Goal: Transaction & Acquisition: Purchase product/service

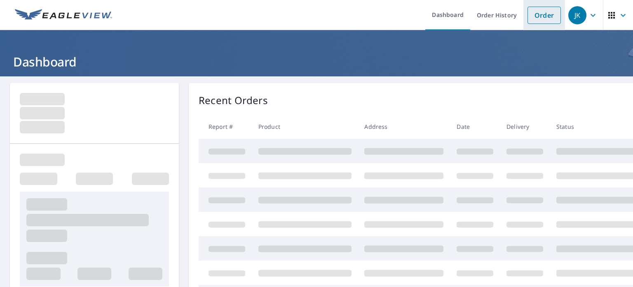
click at [538, 14] on link "Order" at bounding box center [544, 15] width 33 height 17
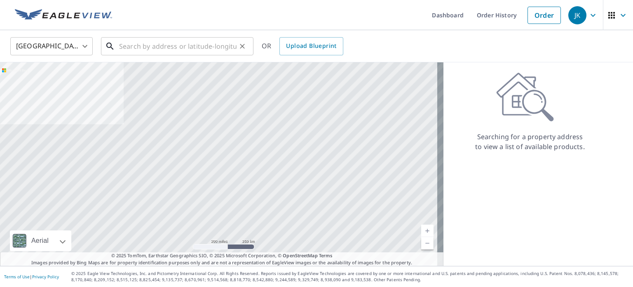
click at [183, 46] on input "text" at bounding box center [178, 46] width 118 height 23
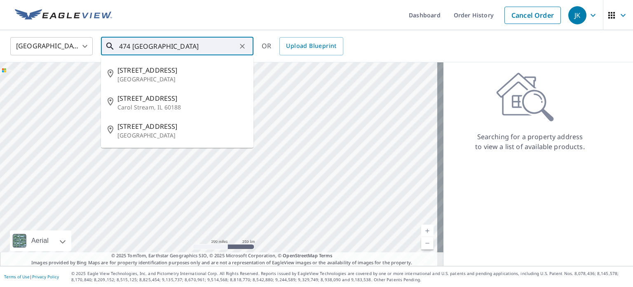
click at [151, 104] on p "Carol Stream, IL 60188" at bounding box center [182, 107] width 129 height 8
type input "[STREET_ADDRESS][PERSON_NAME]"
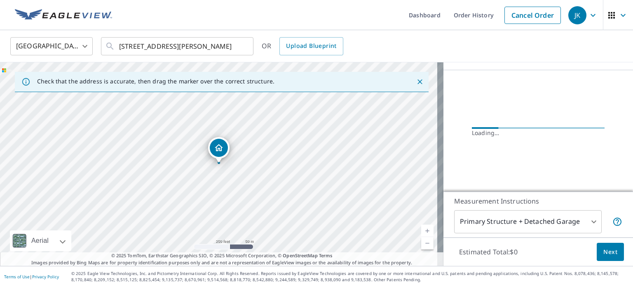
scroll to position [79, 0]
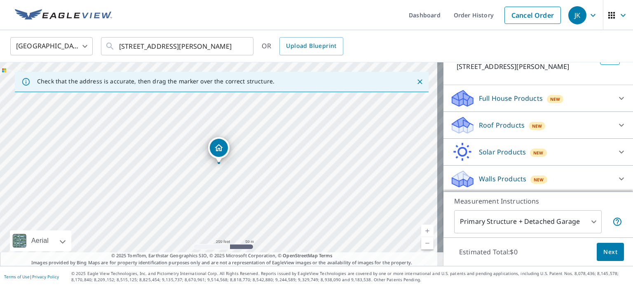
click at [502, 121] on p "Roof Products" at bounding box center [502, 125] width 46 height 10
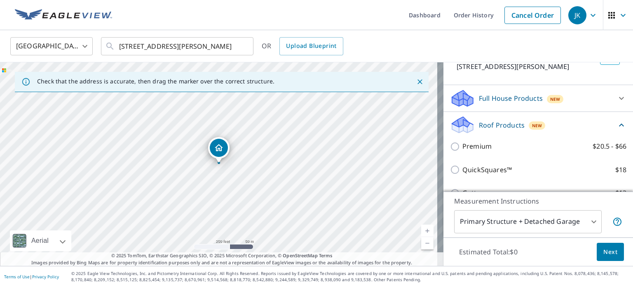
scroll to position [63, 0]
click at [469, 145] on p "Premium" at bounding box center [477, 146] width 29 height 10
click at [463, 145] on input "Premium $20.5 - $66" at bounding box center [456, 146] width 12 height 10
checkbox input "true"
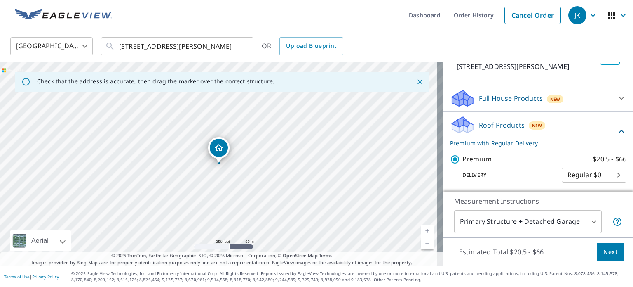
click at [604, 253] on span "Next" at bounding box center [611, 252] width 14 height 10
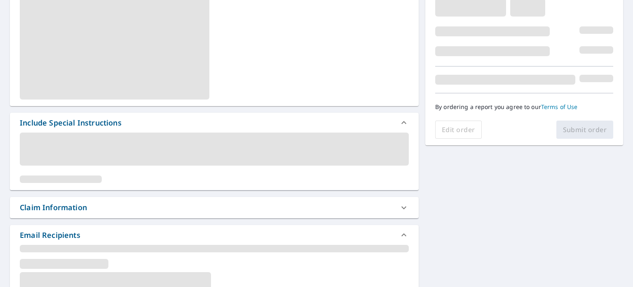
scroll to position [155, 0]
click at [78, 205] on div "Claim Information" at bounding box center [53, 206] width 67 height 11
click at [82, 209] on div "Claim Information" at bounding box center [53, 206] width 67 height 11
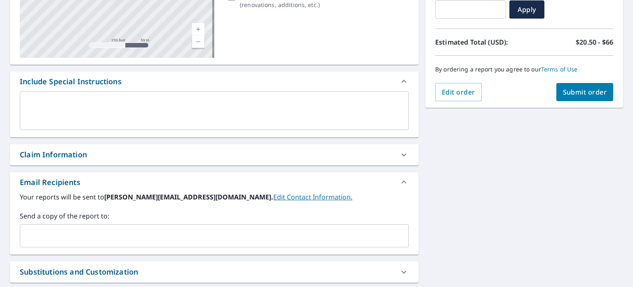
click at [78, 99] on textarea at bounding box center [215, 111] width 378 height 24
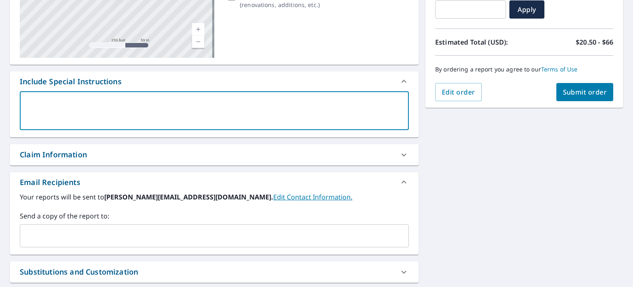
click at [91, 159] on div "Claim Information" at bounding box center [207, 154] width 374 height 11
checkbox input "true"
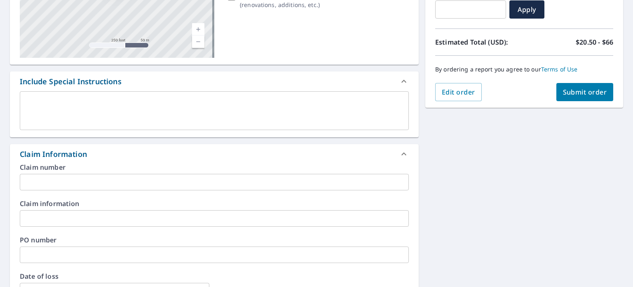
click at [48, 178] on input "text" at bounding box center [214, 182] width 389 height 16
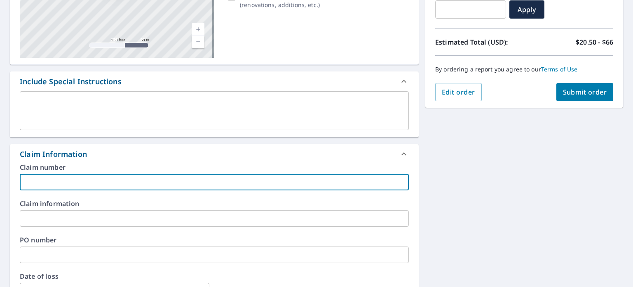
type input "A"
checkbox input "true"
type input "Ad"
checkbox input "true"
type input "Add"
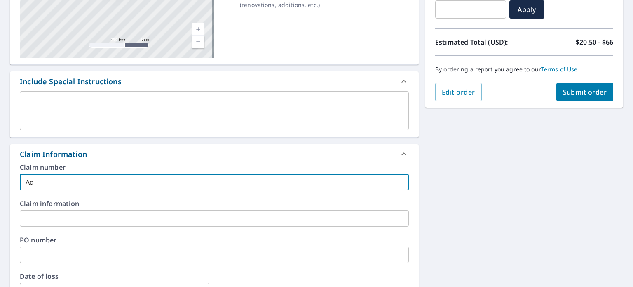
checkbox input "true"
type input "Addo"
checkbox input "true"
type input "Addo"
checkbox input "true"
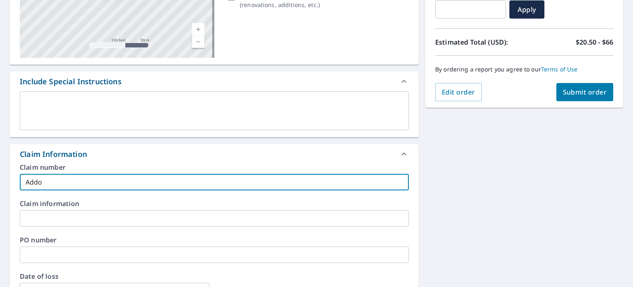
type input "Addo -"
checkbox input "true"
type input "Addo -"
checkbox input "true"
type input "Addo - R"
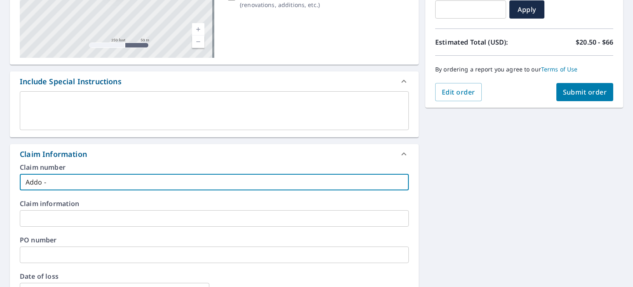
checkbox input "true"
type input "Addo - Ro"
checkbox input "true"
type input "Addo - Roo"
checkbox input "true"
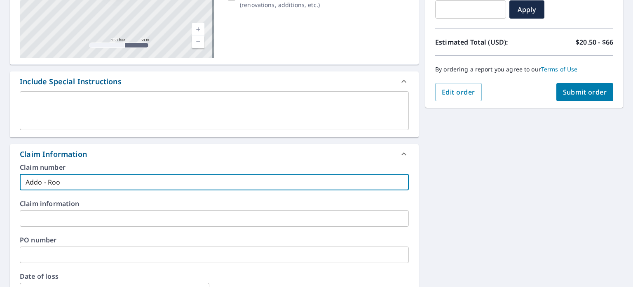
type input "Addo - Roof"
checkbox input "true"
type input "Addo - Roof"
checkbox input "true"
type input "Addo - Roof E"
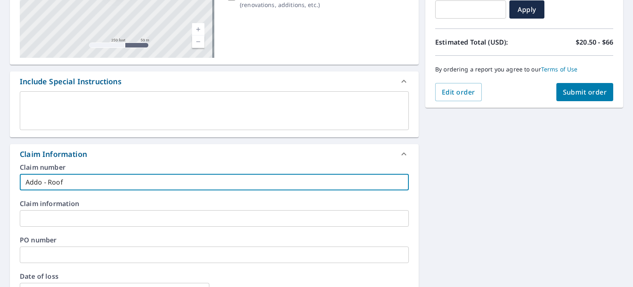
checkbox input "true"
type input "Addo - Roof EV"
checkbox input "true"
type input "Addo - Roof EV"
click at [577, 94] on span "Submit order" at bounding box center [585, 91] width 44 height 9
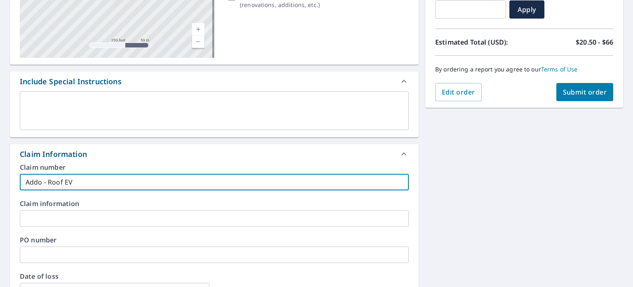
checkbox input "true"
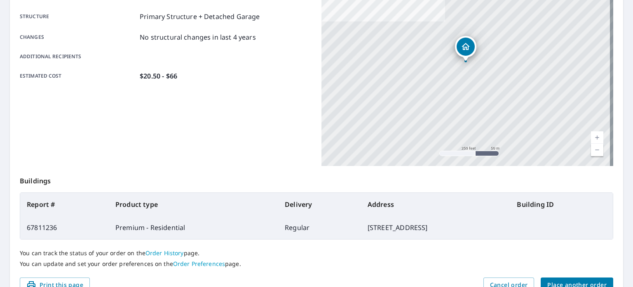
scroll to position [198, 0]
